Goal: Obtain resource: Download file/media

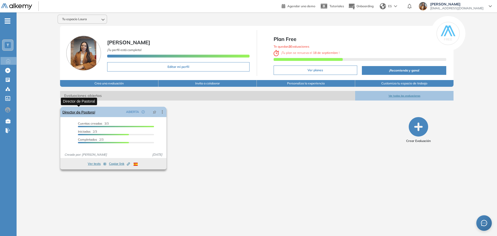
click at [78, 114] on link "Director de Pastoral" at bounding box center [78, 112] width 33 height 10
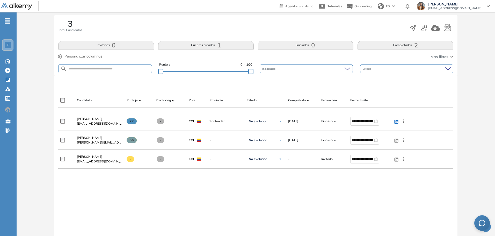
scroll to position [104, 0]
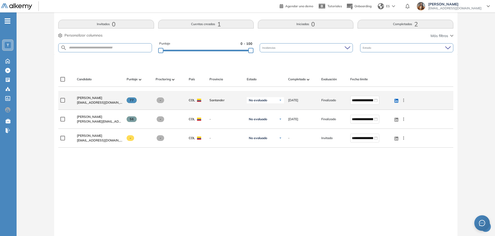
click at [403, 102] on icon at bounding box center [403, 100] width 5 height 5
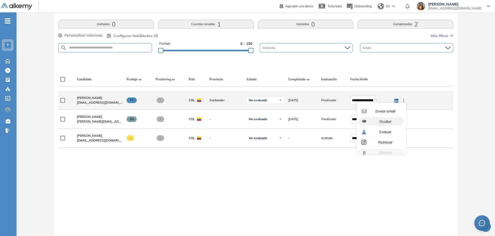
scroll to position [14, 0]
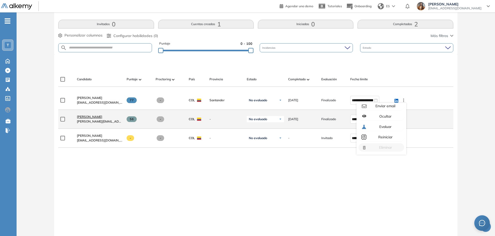
click at [97, 118] on span "[PERSON_NAME]" at bounding box center [89, 117] width 25 height 4
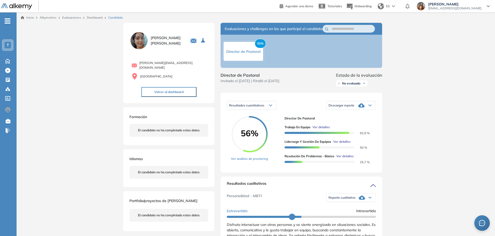
click at [356, 111] on div "Descargar reporte" at bounding box center [350, 105] width 49 height 10
click at [355, 120] on li "Descargar informe completo" at bounding box center [348, 117] width 38 height 5
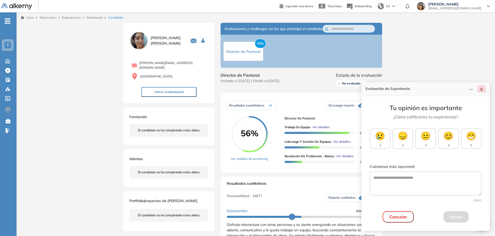
click at [479, 88] on icon "close" at bounding box center [481, 89] width 4 height 4
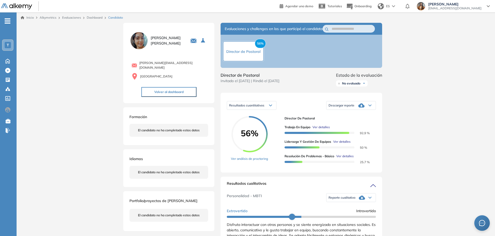
click at [350, 108] on div "Descargar reporte" at bounding box center [350, 105] width 49 height 10
click at [348, 129] on li "Descargar informe resumido" at bounding box center [348, 126] width 39 height 5
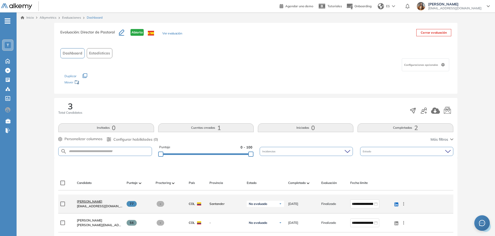
click at [91, 203] on link "[PERSON_NAME]" at bounding box center [100, 201] width 46 height 5
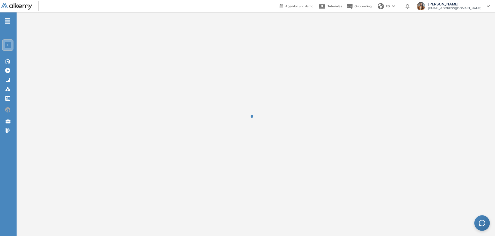
click at [91, 203] on div at bounding box center [256, 119] width 478 height 215
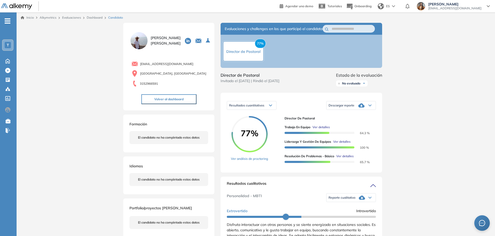
click at [364, 108] on icon at bounding box center [361, 105] width 6 height 6
click at [362, 129] on li "Descargar informe resumido" at bounding box center [348, 126] width 39 height 5
